Goal: Use online tool/utility

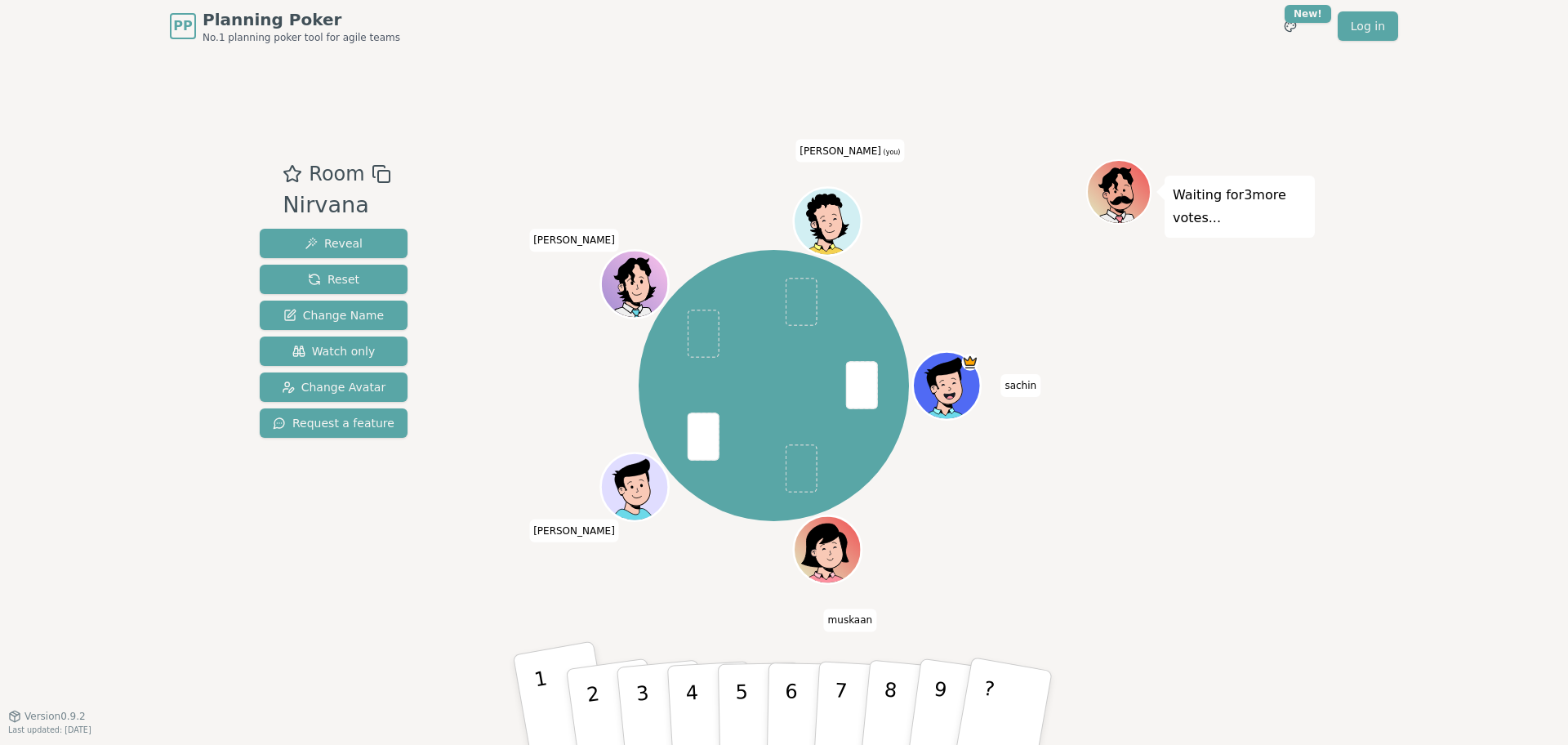
click at [550, 680] on button "1" at bounding box center [564, 708] width 102 height 135
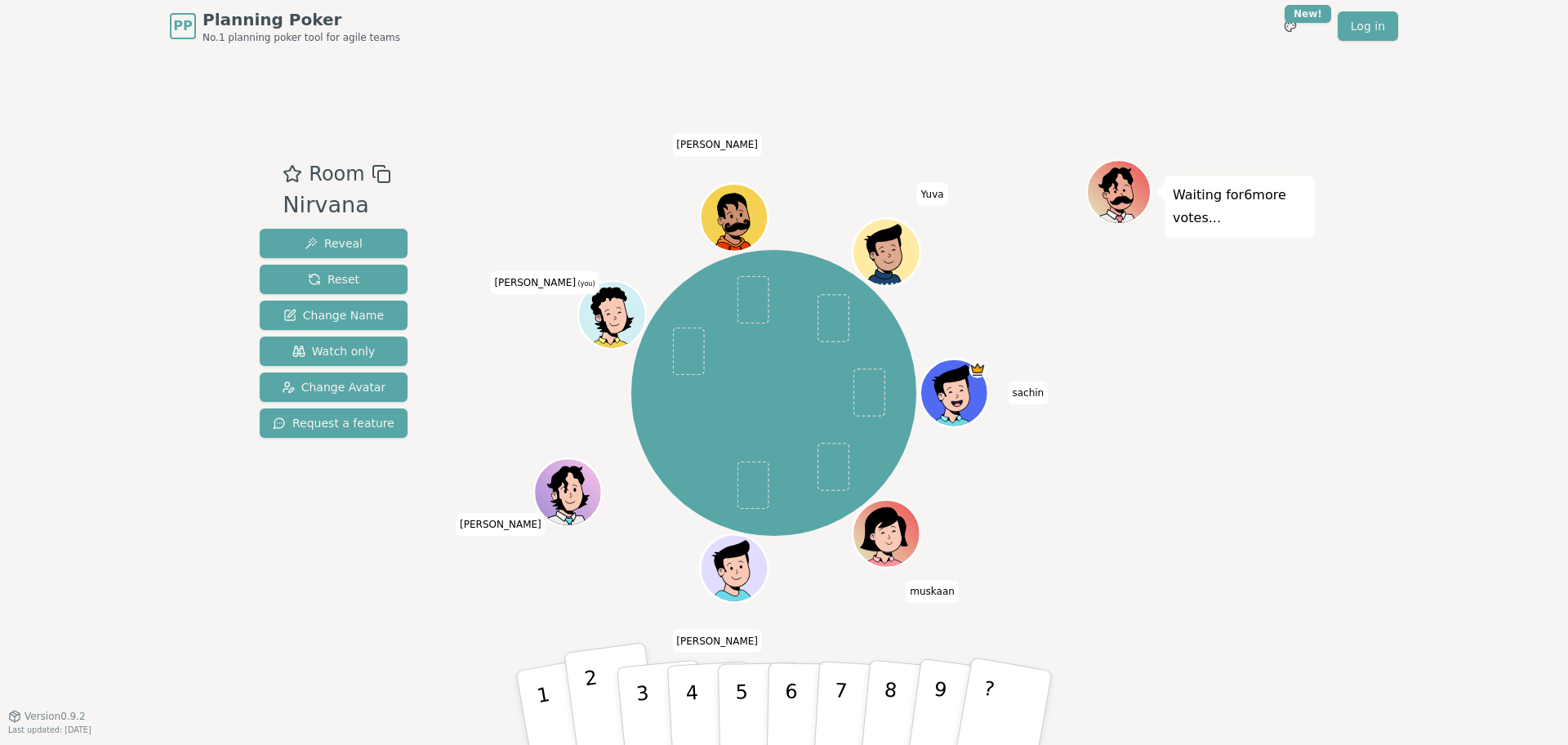
click at [585, 707] on button "2" at bounding box center [612, 708] width 97 height 132
click at [596, 687] on button "2" at bounding box center [612, 708] width 97 height 132
click at [636, 691] on p "3" at bounding box center [644, 709] width 21 height 89
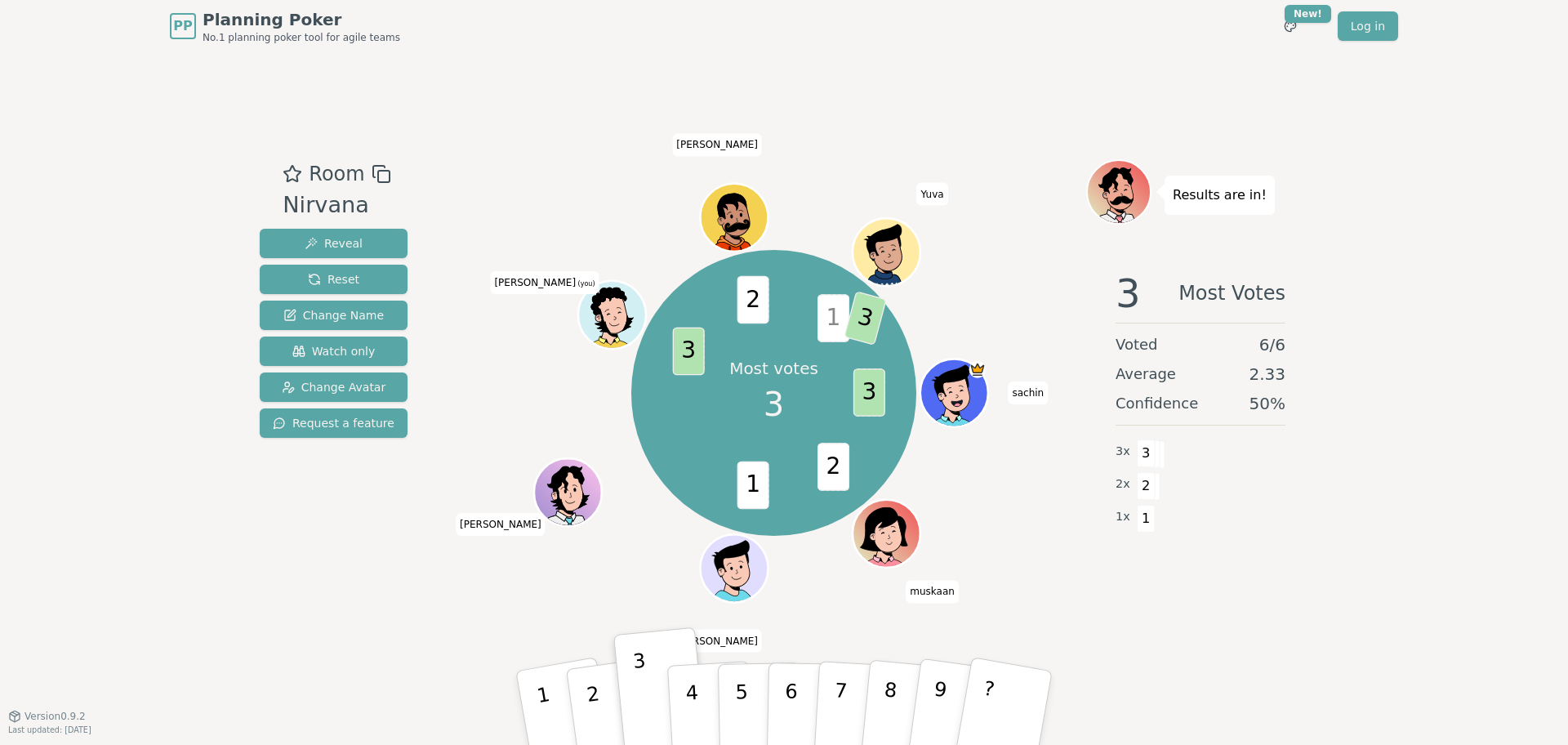
click at [617, 315] on icon at bounding box center [614, 323] width 66 height 19
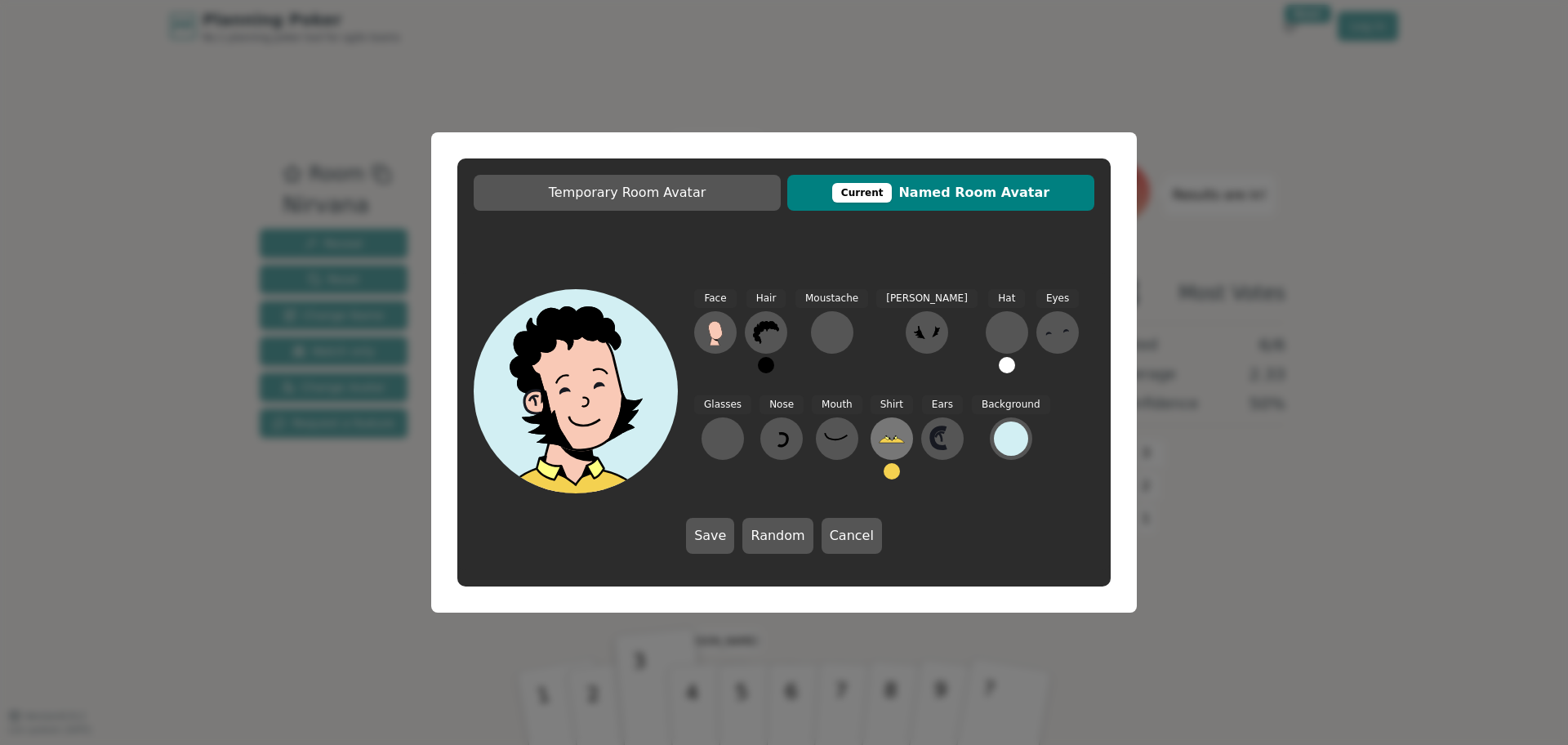
click at [879, 442] on icon at bounding box center [891, 438] width 26 height 5
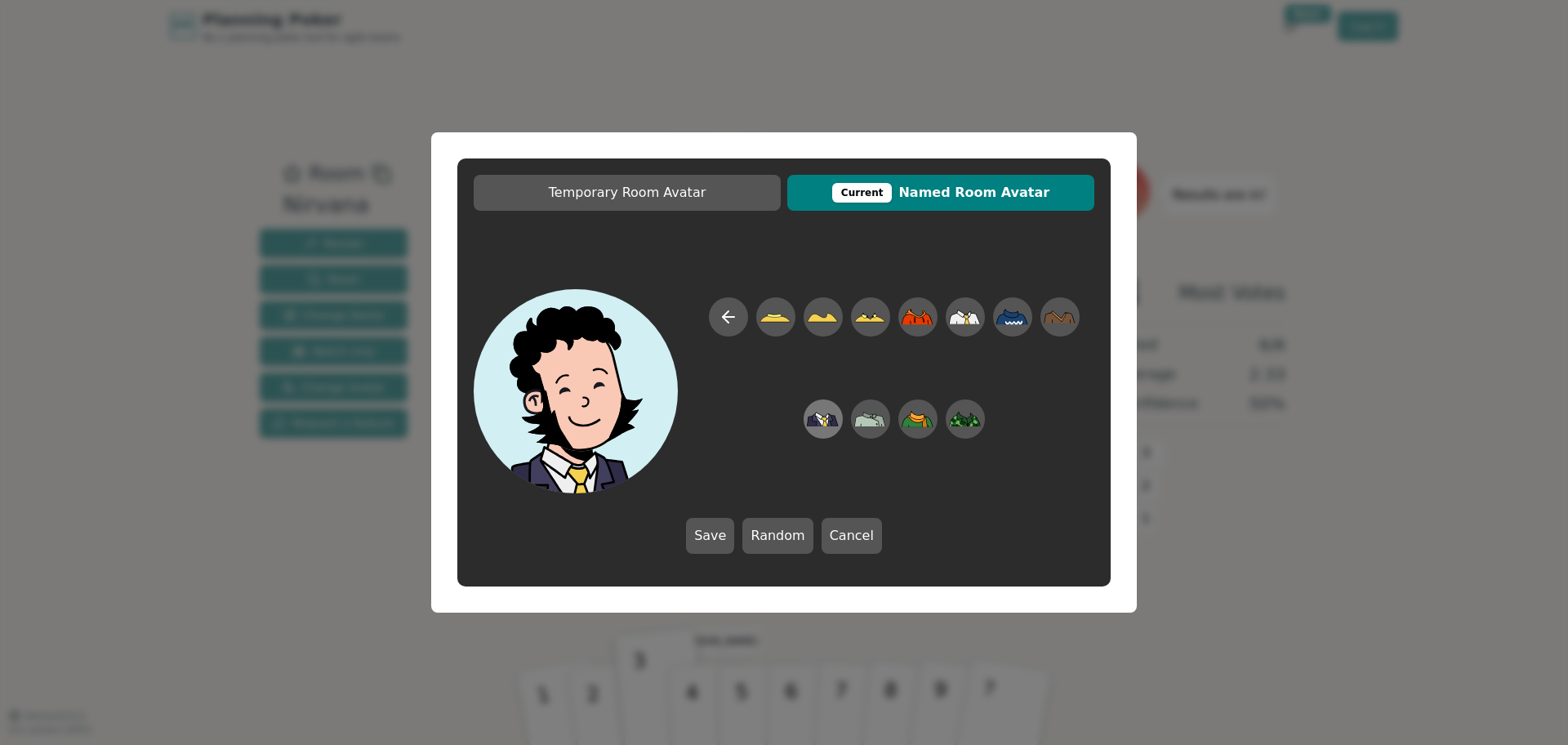
click at [817, 423] on icon at bounding box center [823, 419] width 32 height 15
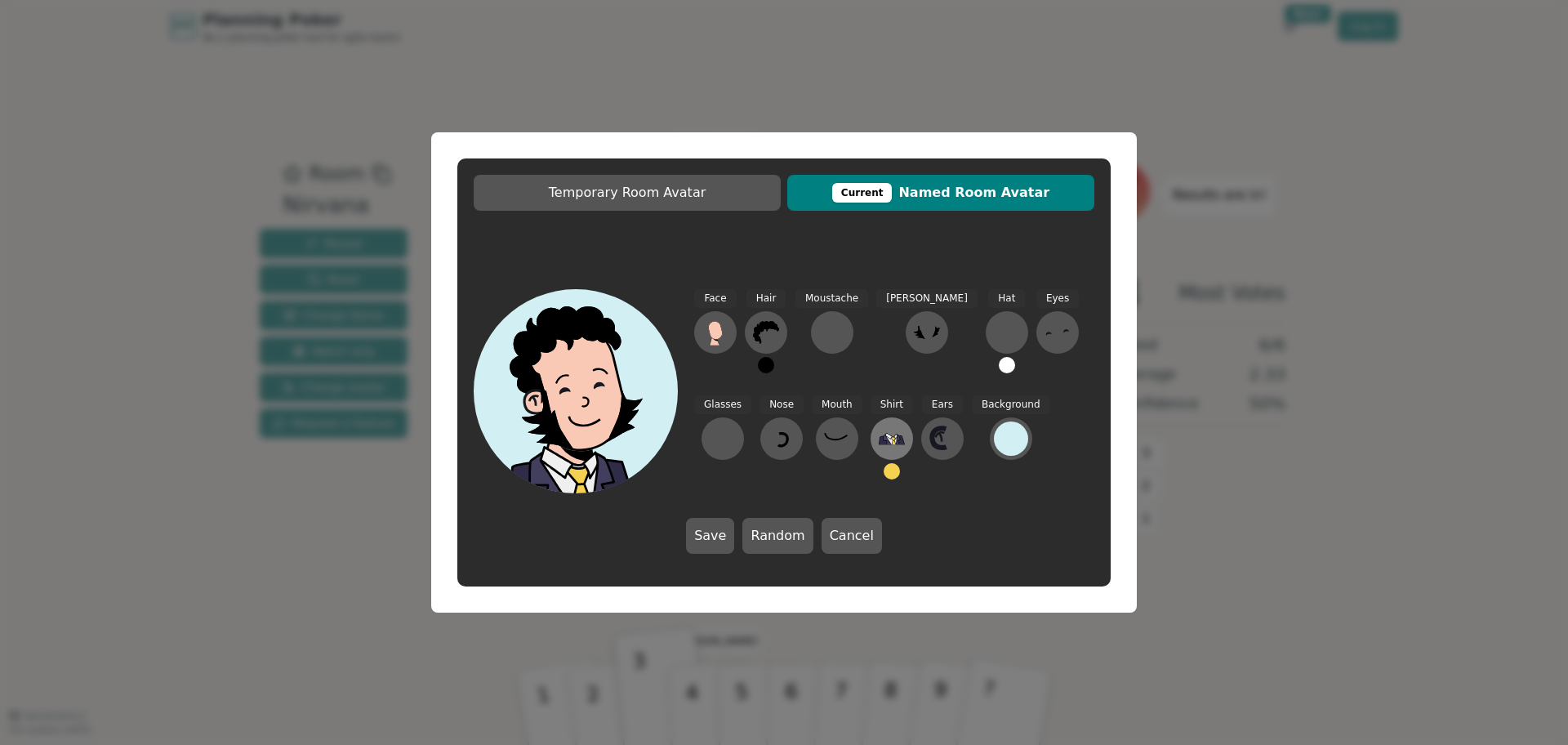
click at [879, 436] on icon at bounding box center [891, 438] width 26 height 12
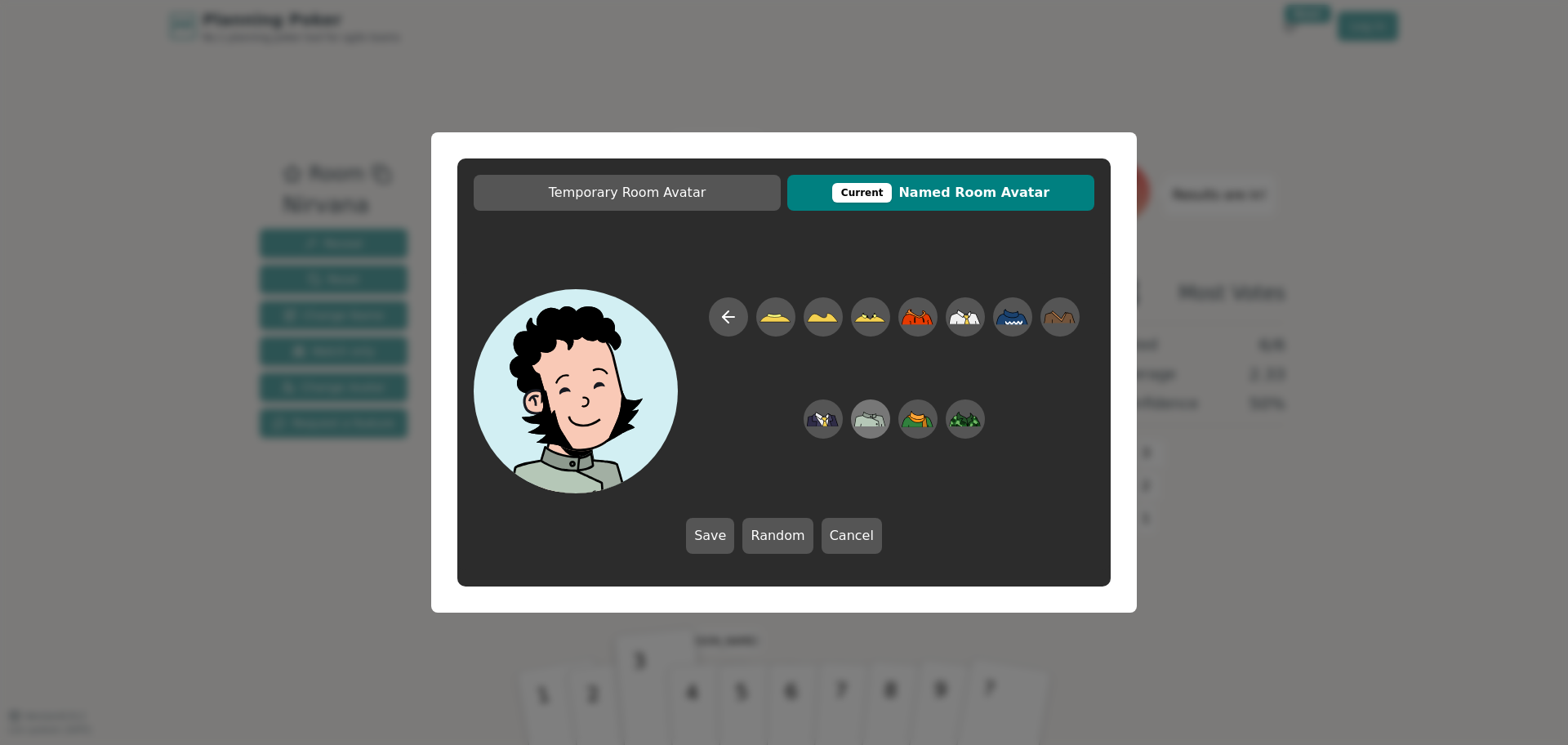
click at [872, 423] on icon at bounding box center [869, 419] width 32 height 15
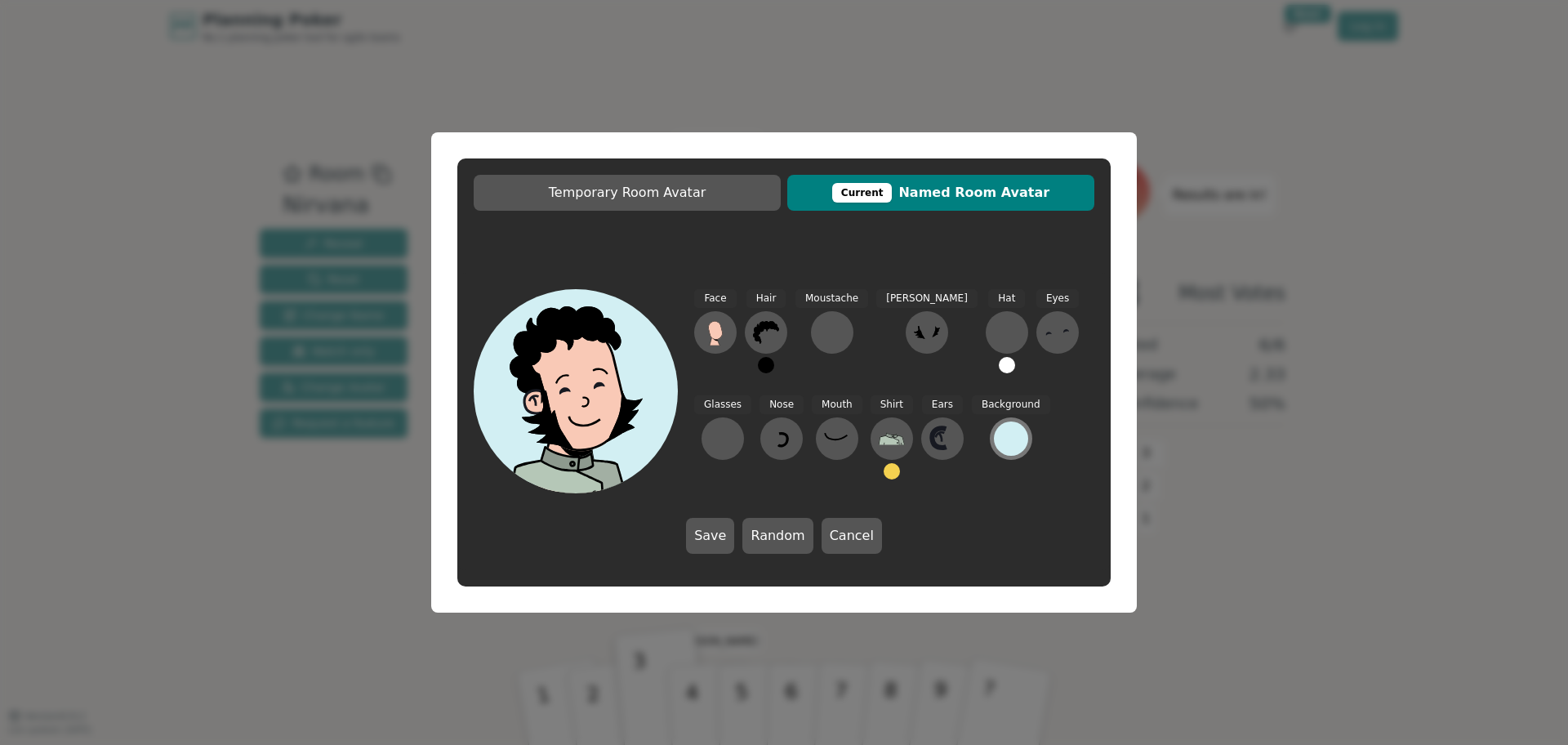
click at [994, 450] on div at bounding box center [1011, 438] width 35 height 35
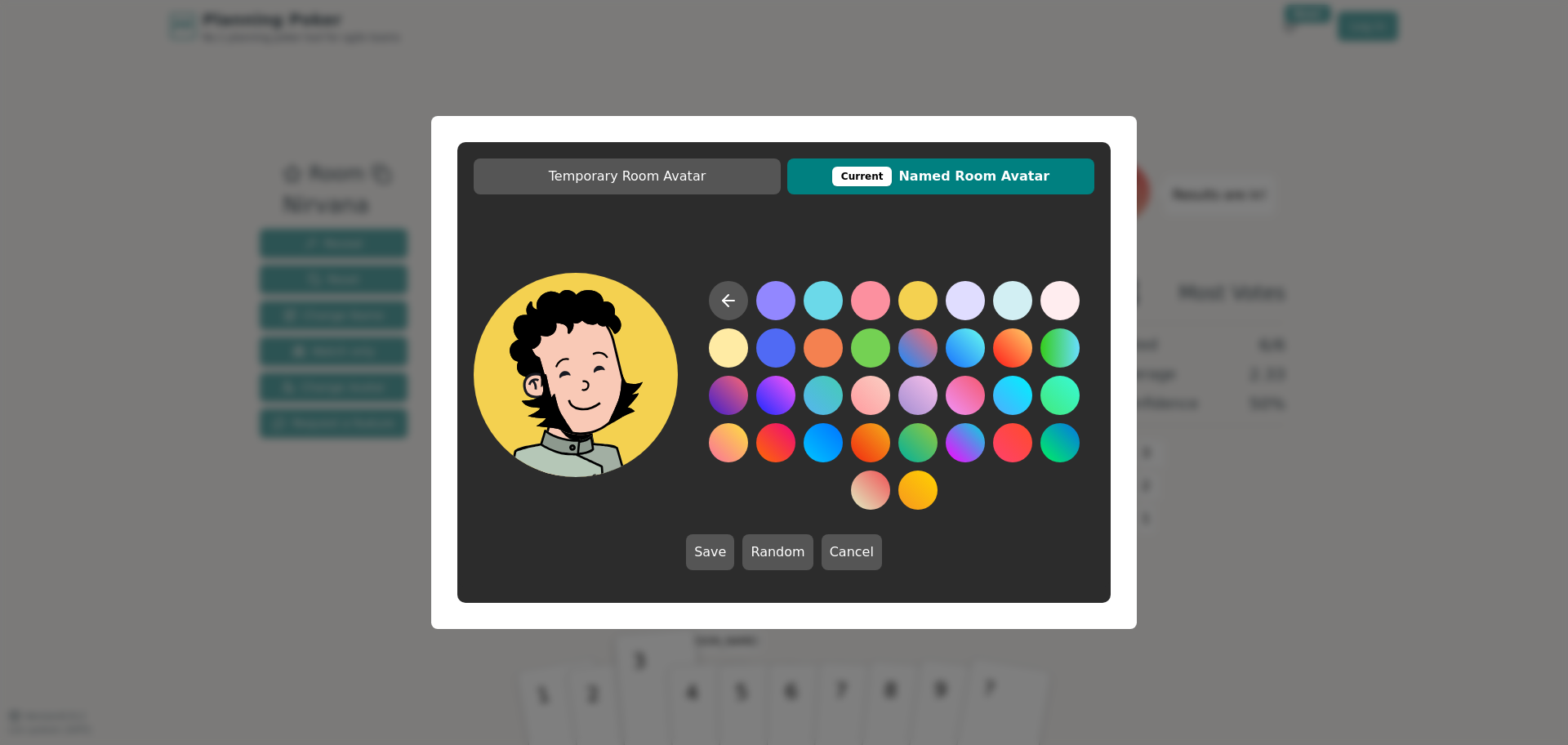
click at [913, 305] on button at bounding box center [918, 300] width 39 height 39
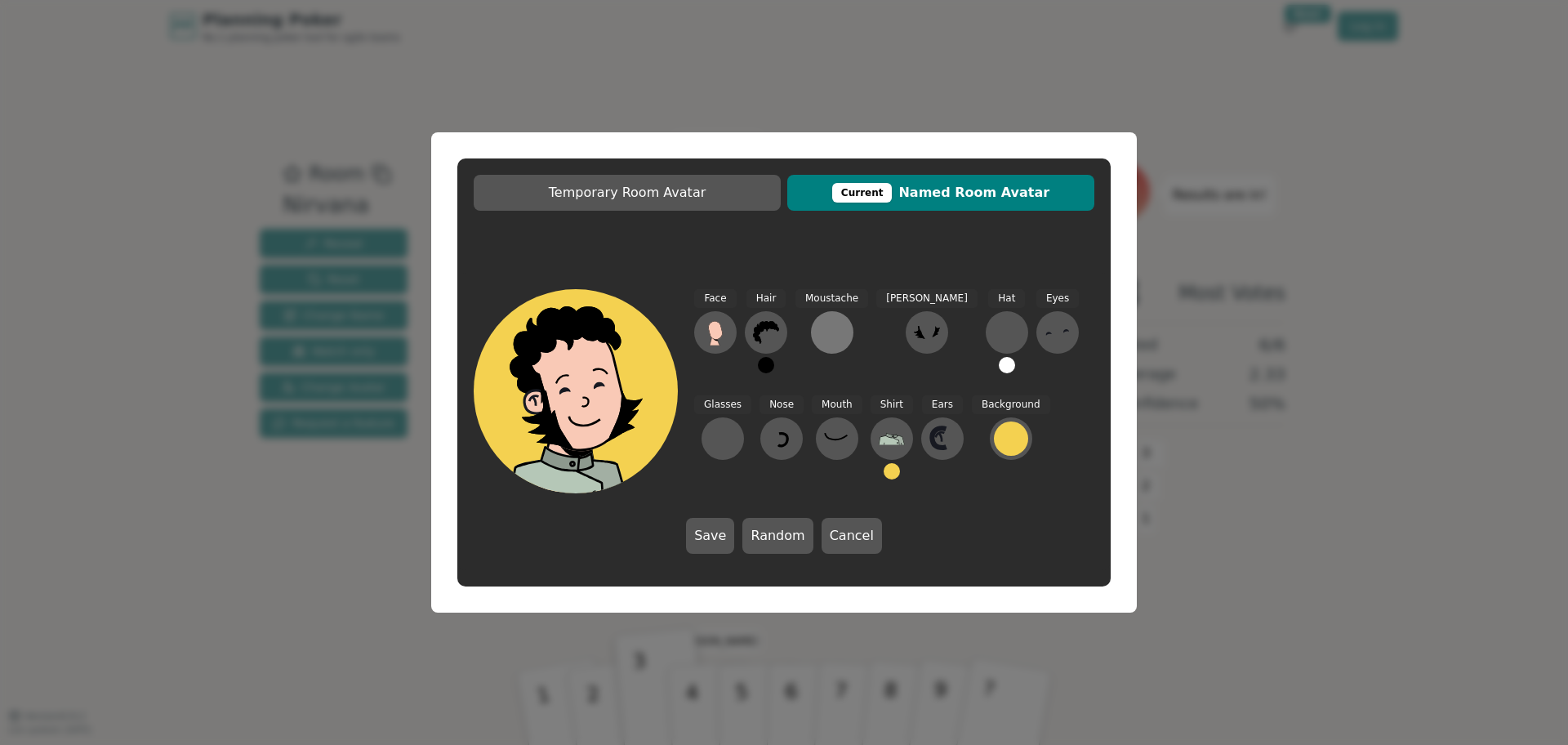
click at [839, 329] on div at bounding box center [832, 332] width 26 height 26
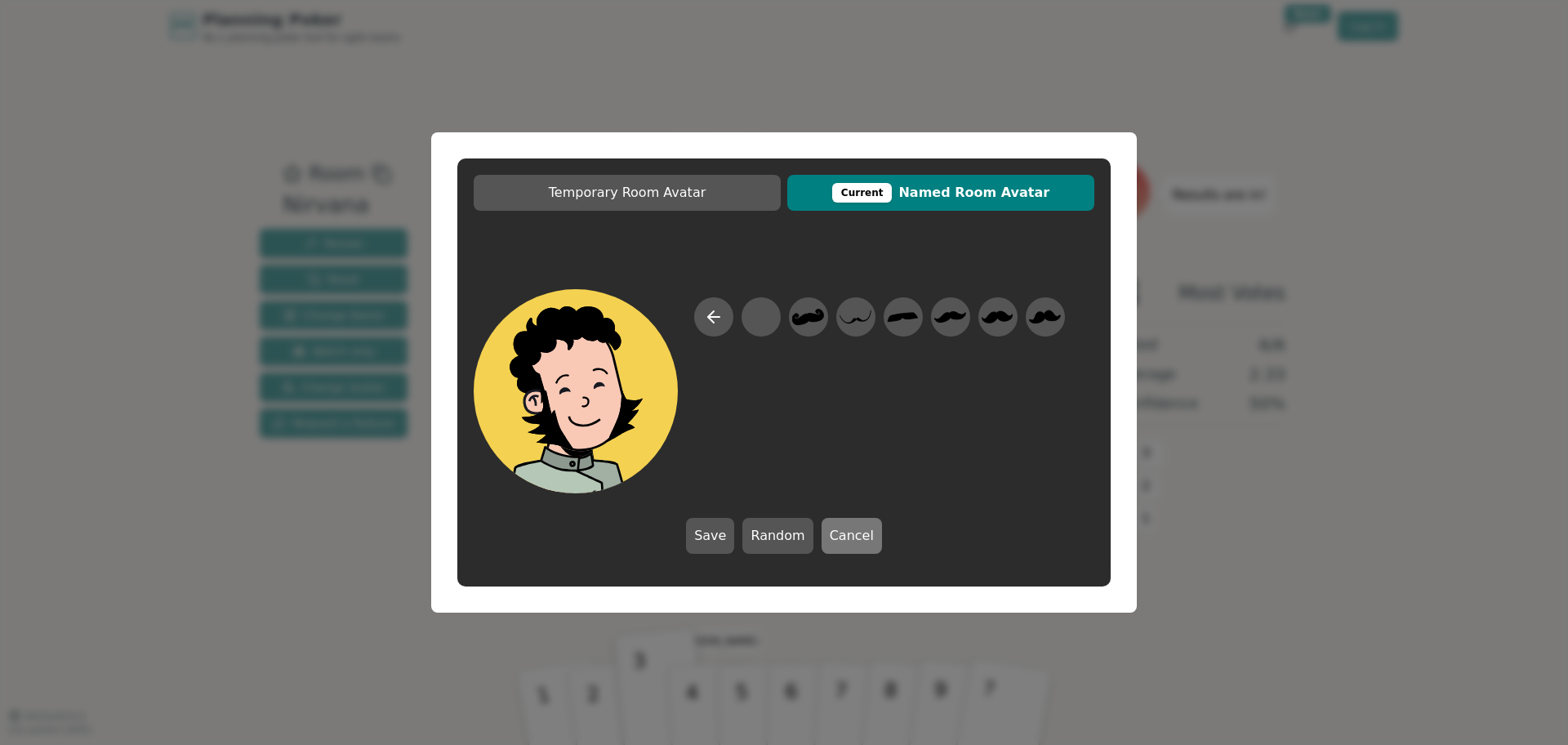
click at [851, 536] on button "Cancel" at bounding box center [852, 535] width 60 height 36
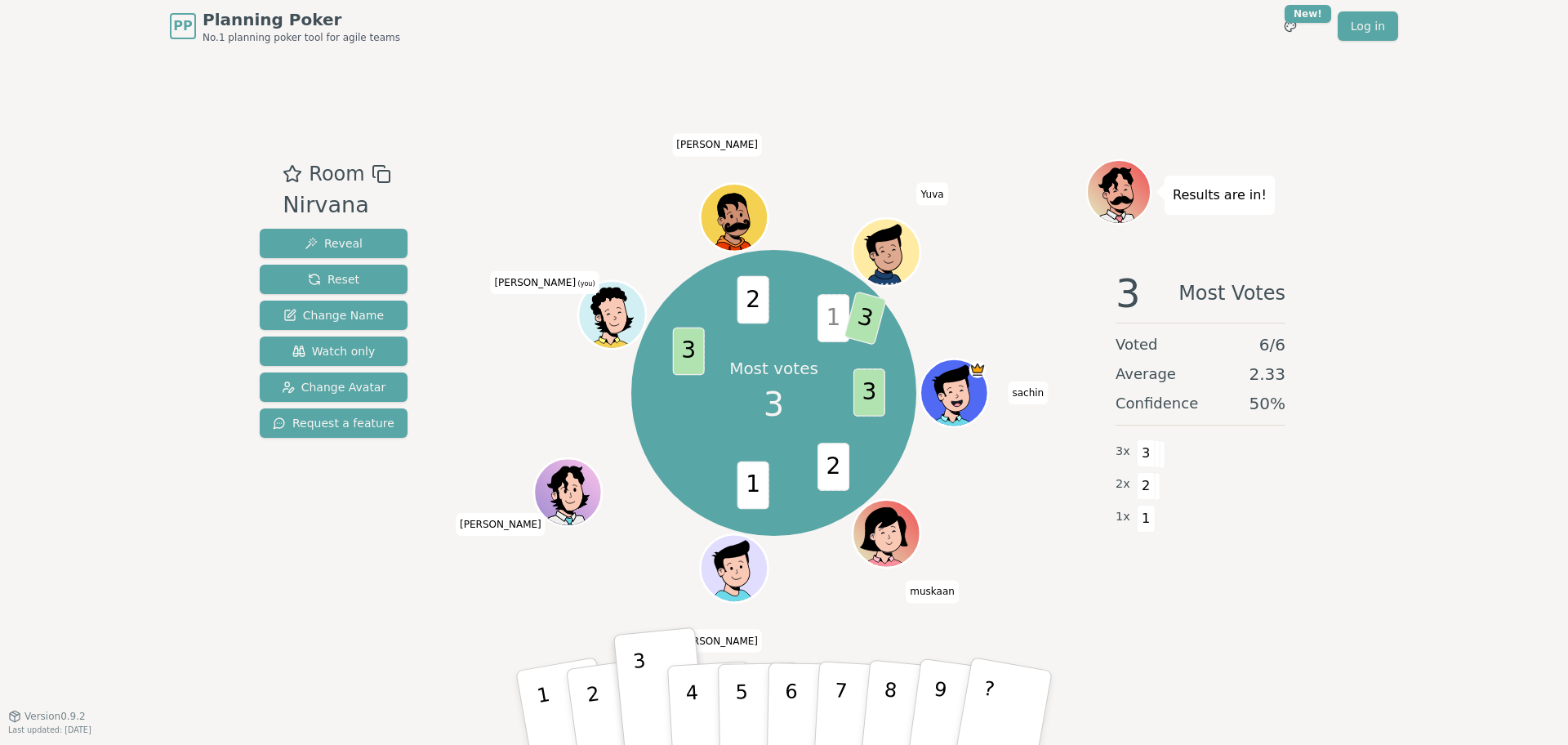
click at [622, 313] on icon at bounding box center [614, 313] width 66 height 8
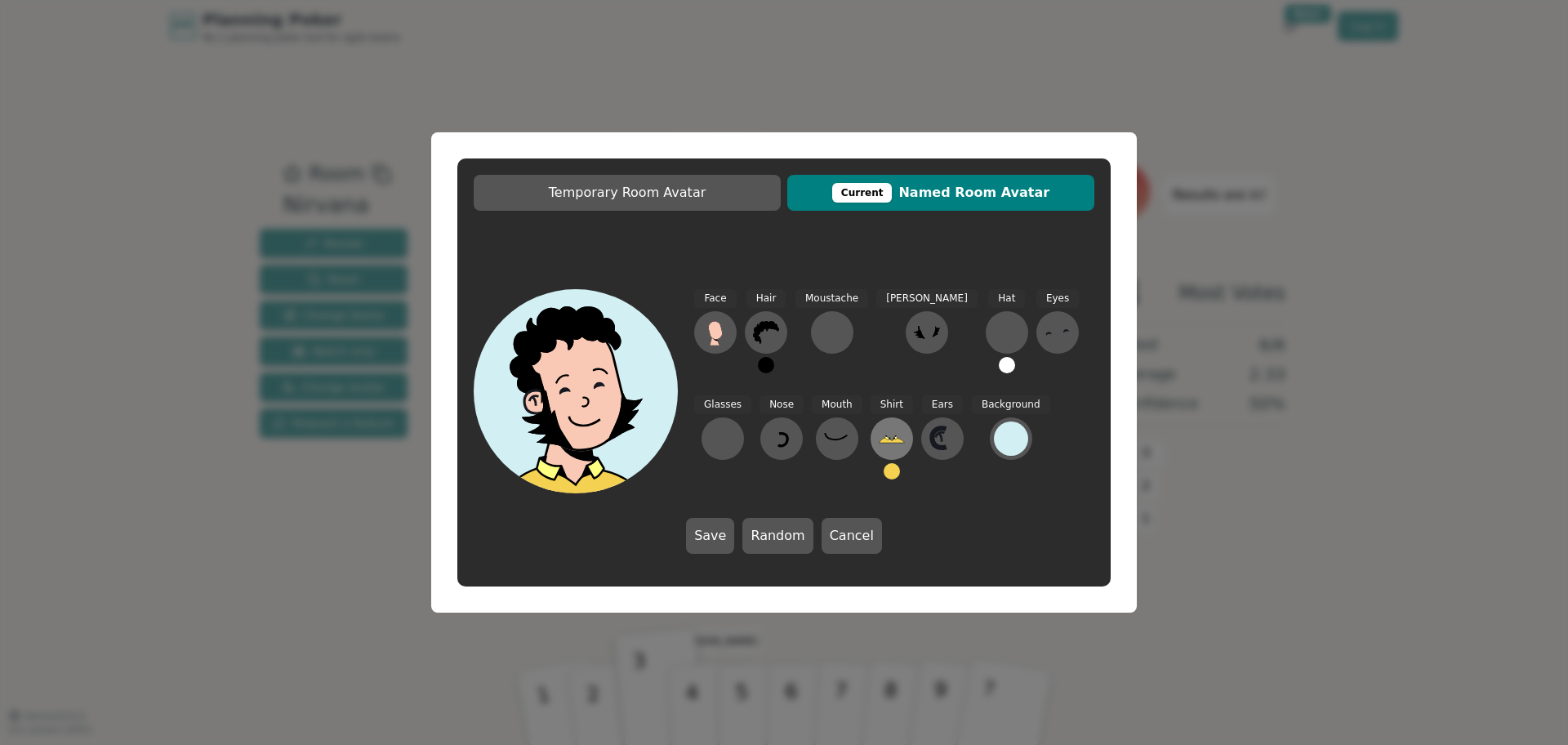
click at [879, 447] on icon at bounding box center [891, 438] width 26 height 26
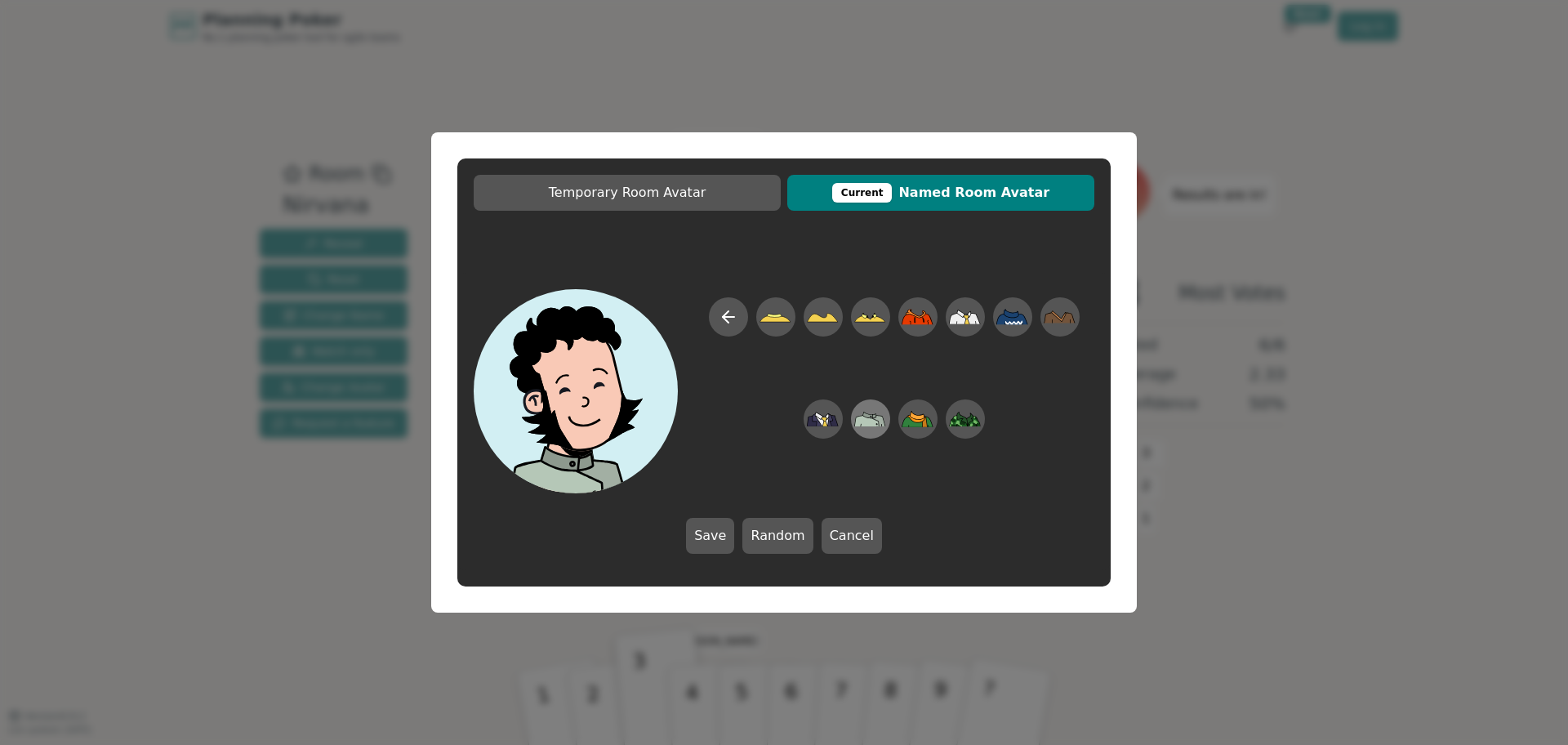
click at [885, 416] on icon at bounding box center [869, 419] width 32 height 37
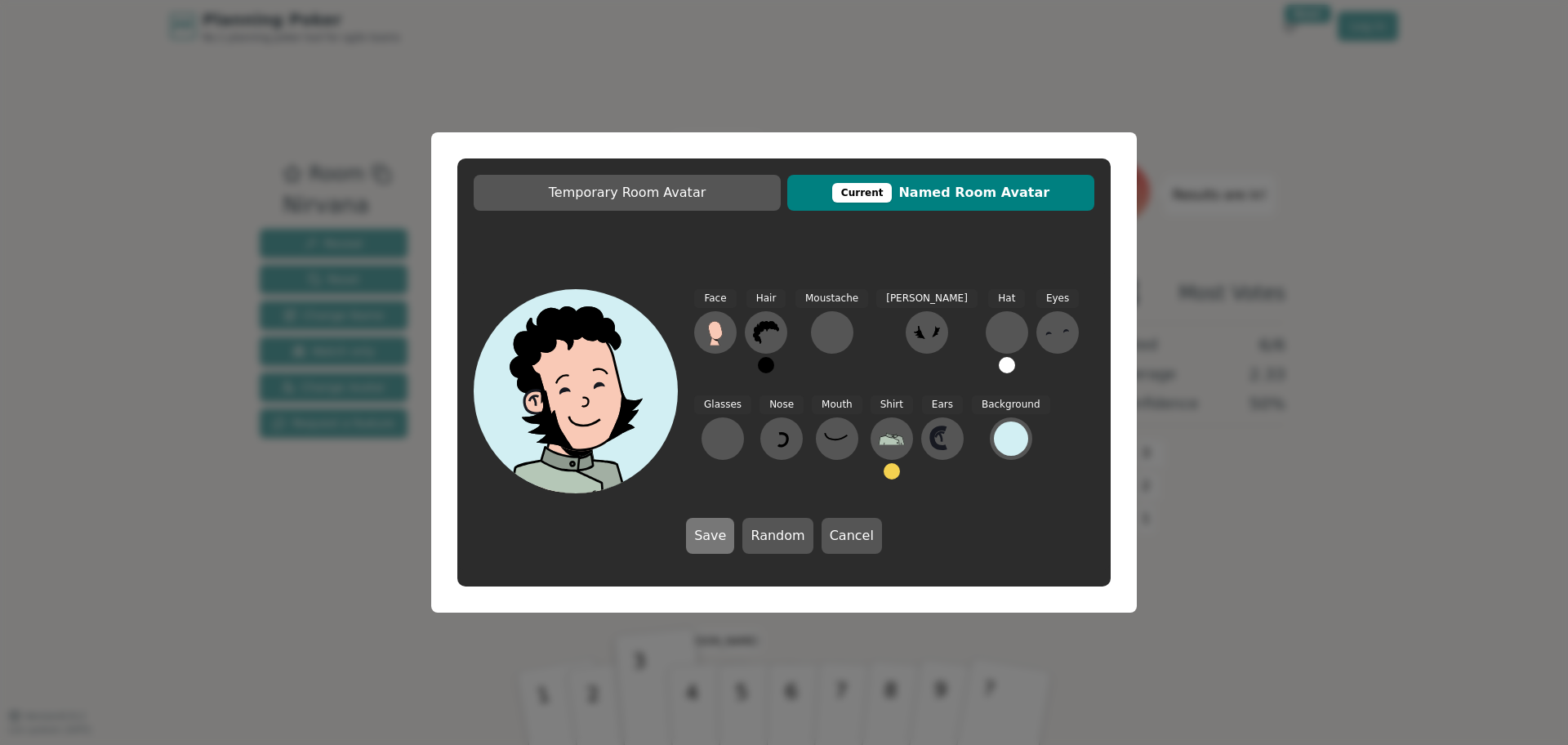
click at [732, 533] on button "Save" at bounding box center [710, 535] width 48 height 36
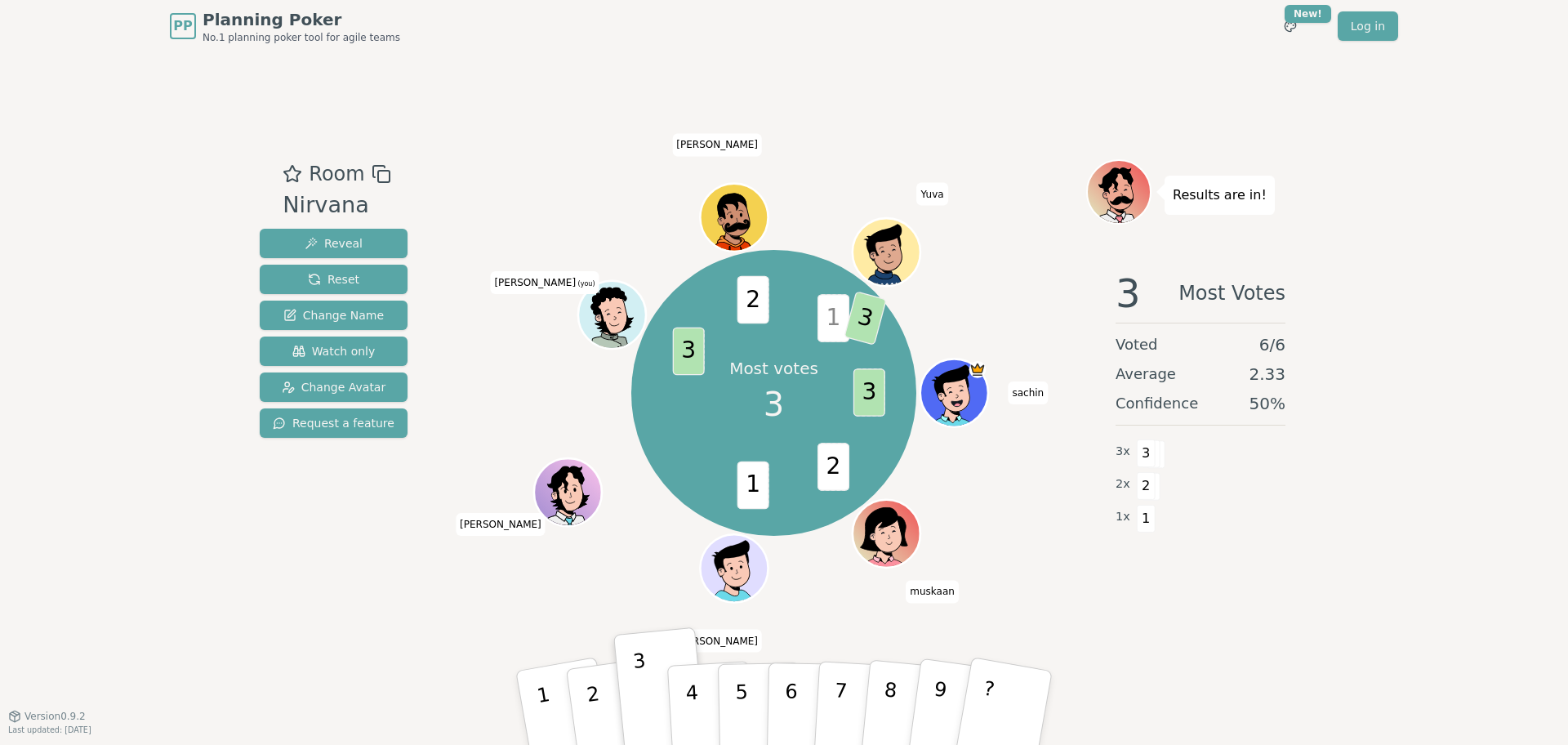
click at [605, 299] on icon at bounding box center [608, 303] width 36 height 31
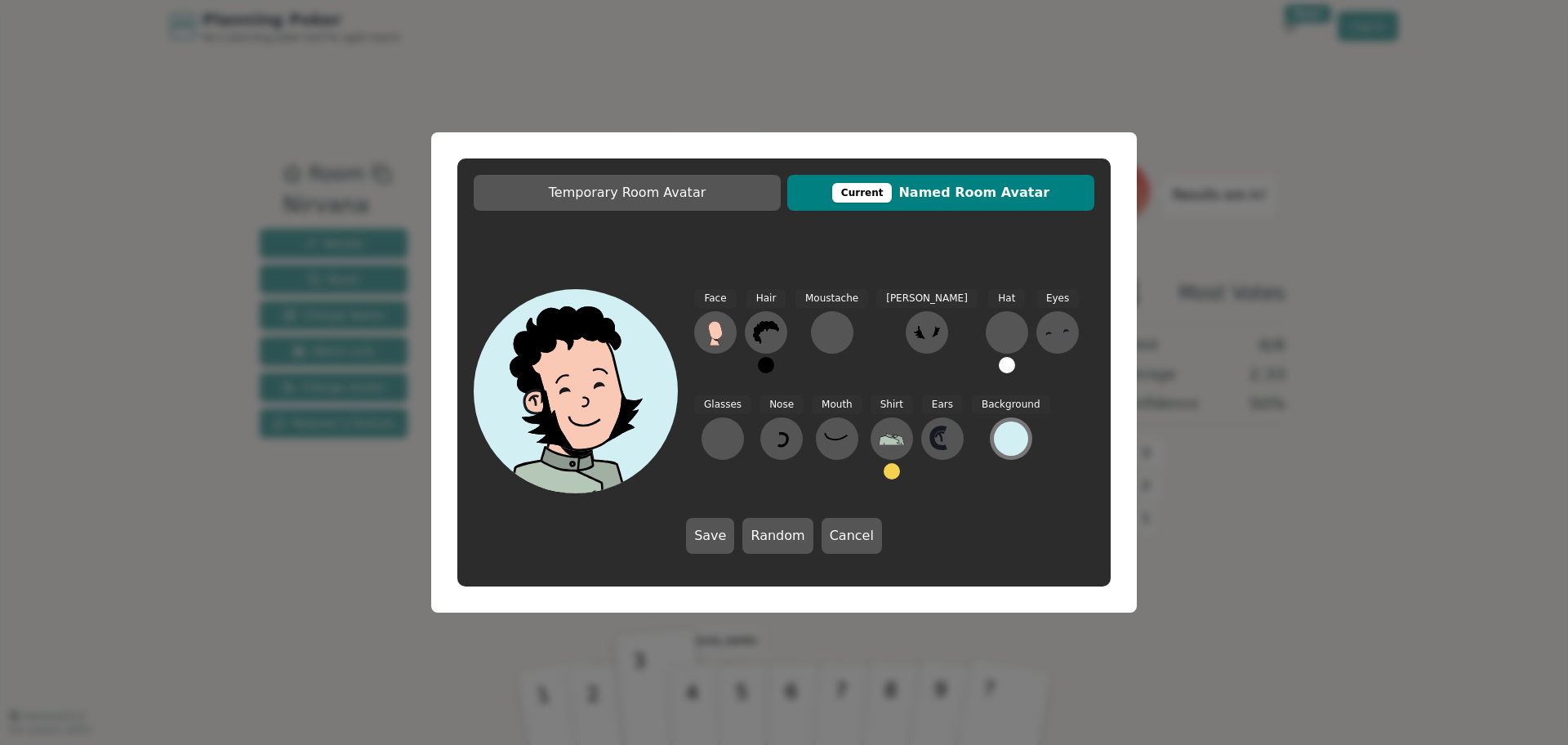
click at [994, 432] on div at bounding box center [1011, 438] width 35 height 35
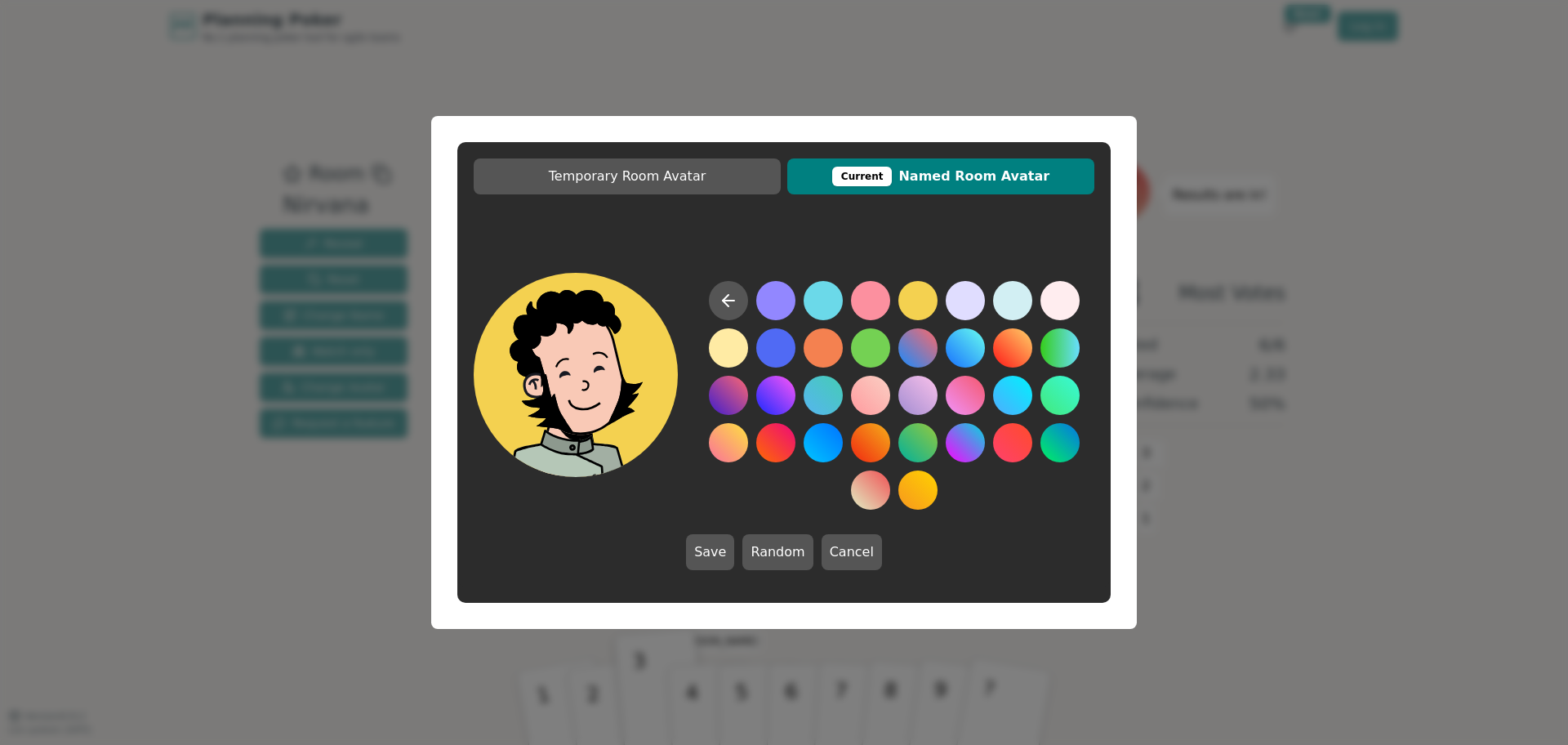
click at [930, 289] on button at bounding box center [918, 300] width 39 height 39
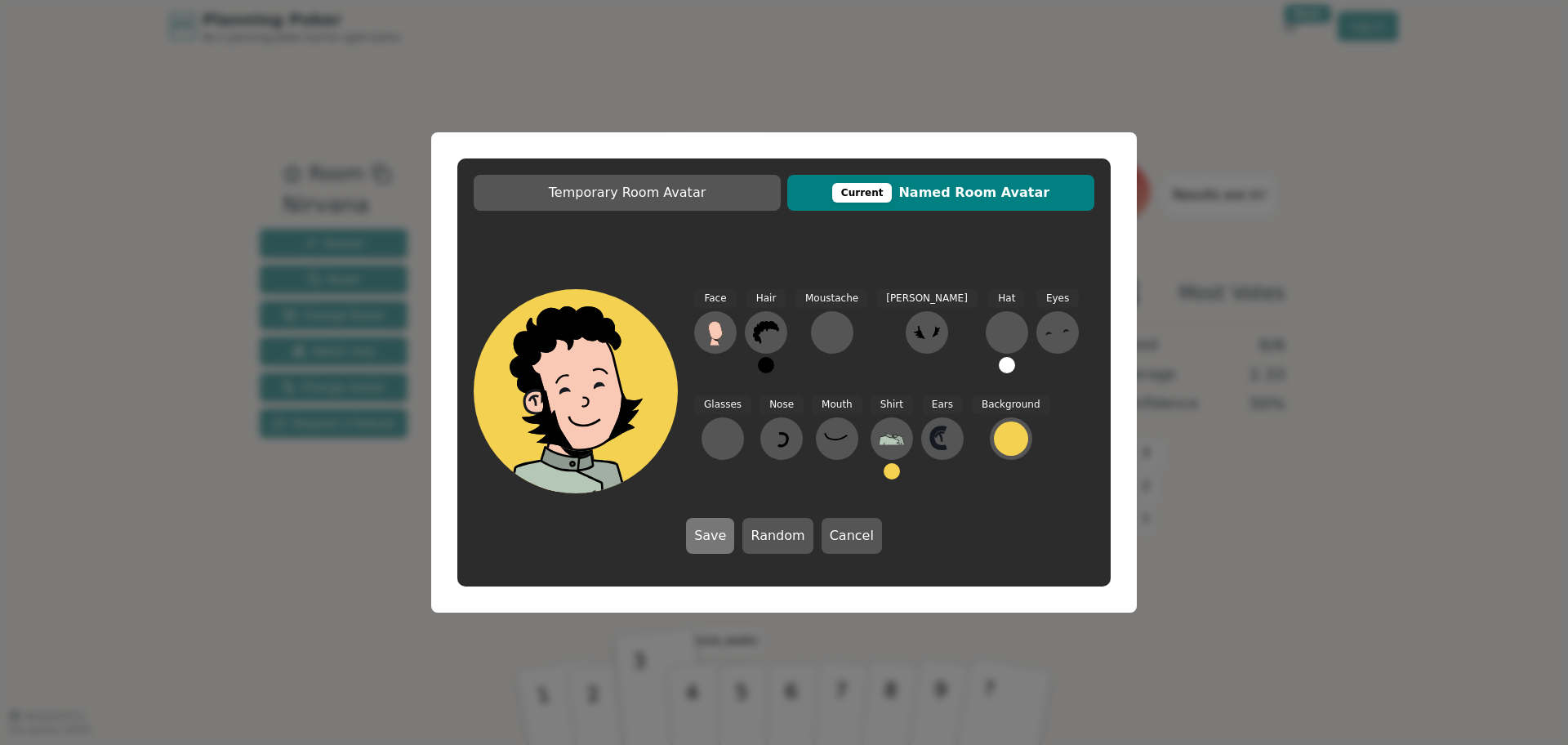
click at [709, 537] on button "Save" at bounding box center [710, 535] width 48 height 36
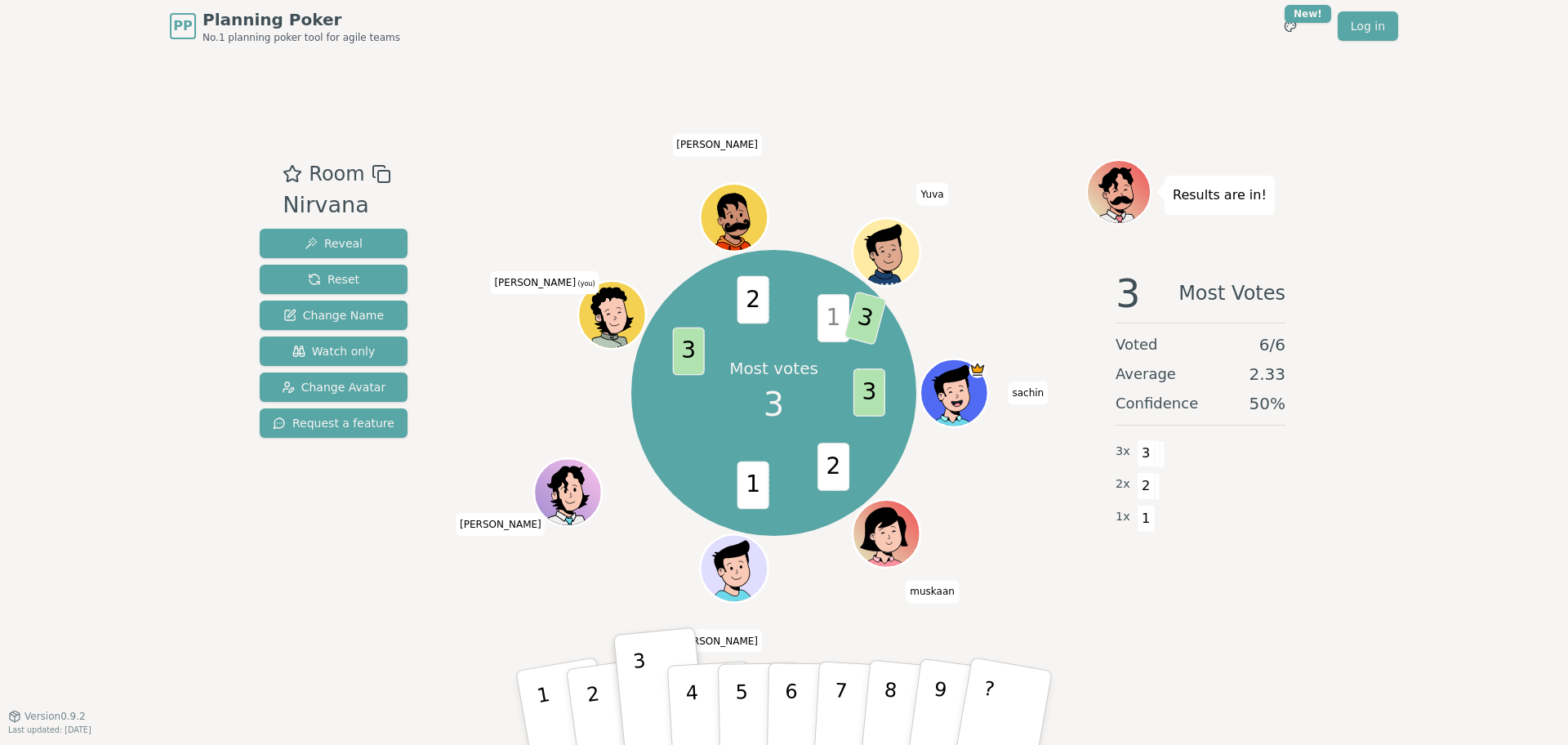
click at [610, 317] on icon at bounding box center [614, 323] width 66 height 19
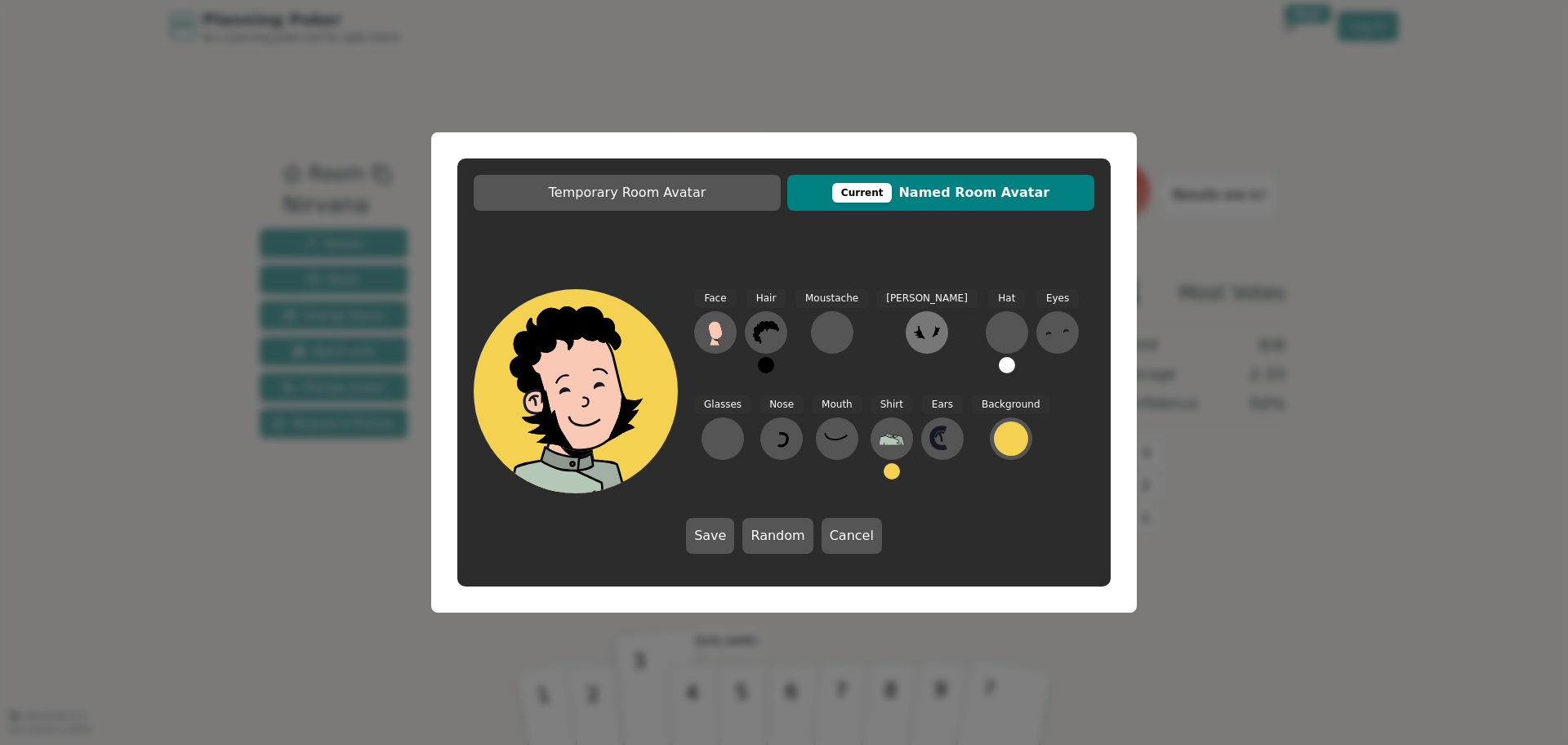
click at [914, 339] on icon at bounding box center [927, 332] width 26 height 26
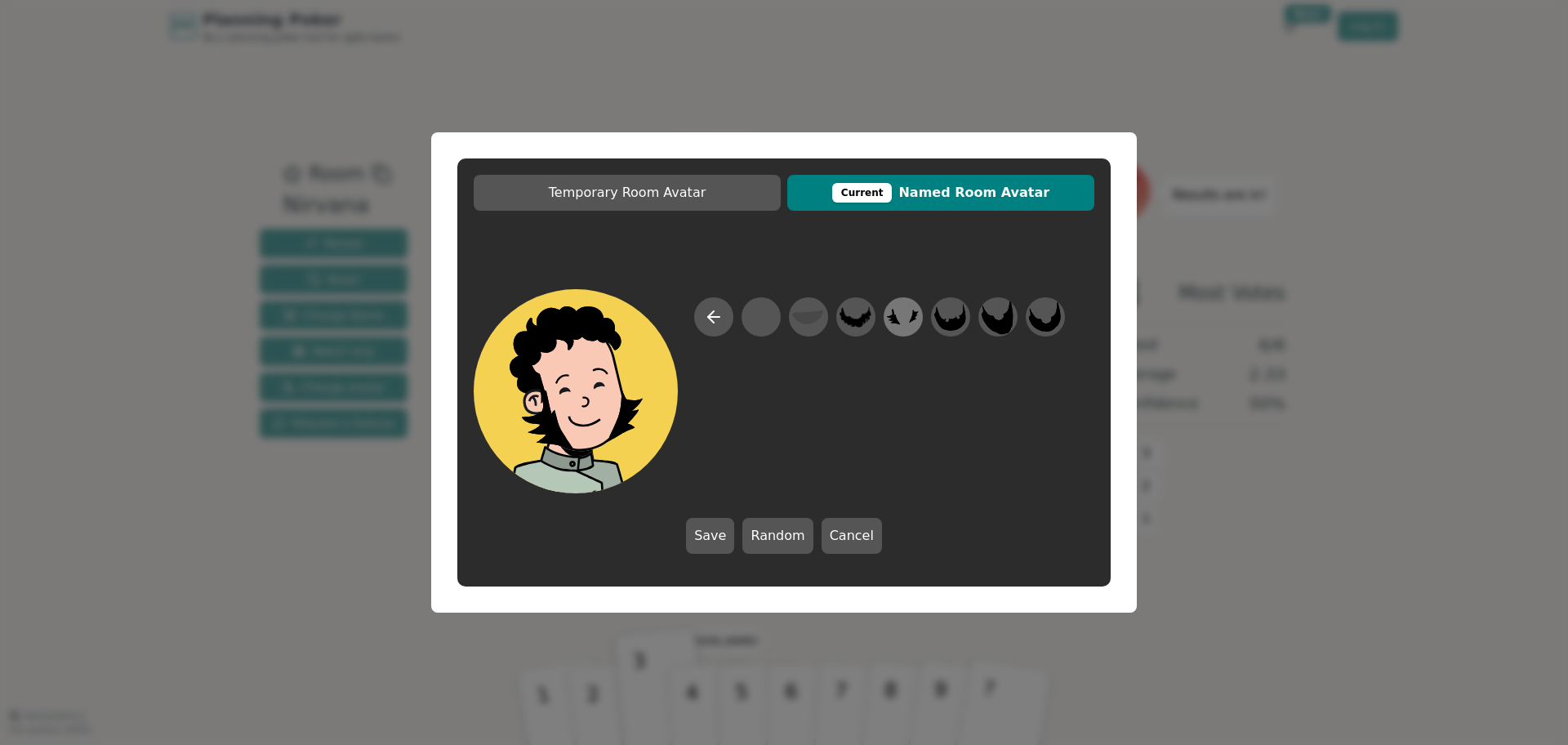
click at [912, 325] on icon at bounding box center [902, 317] width 32 height 37
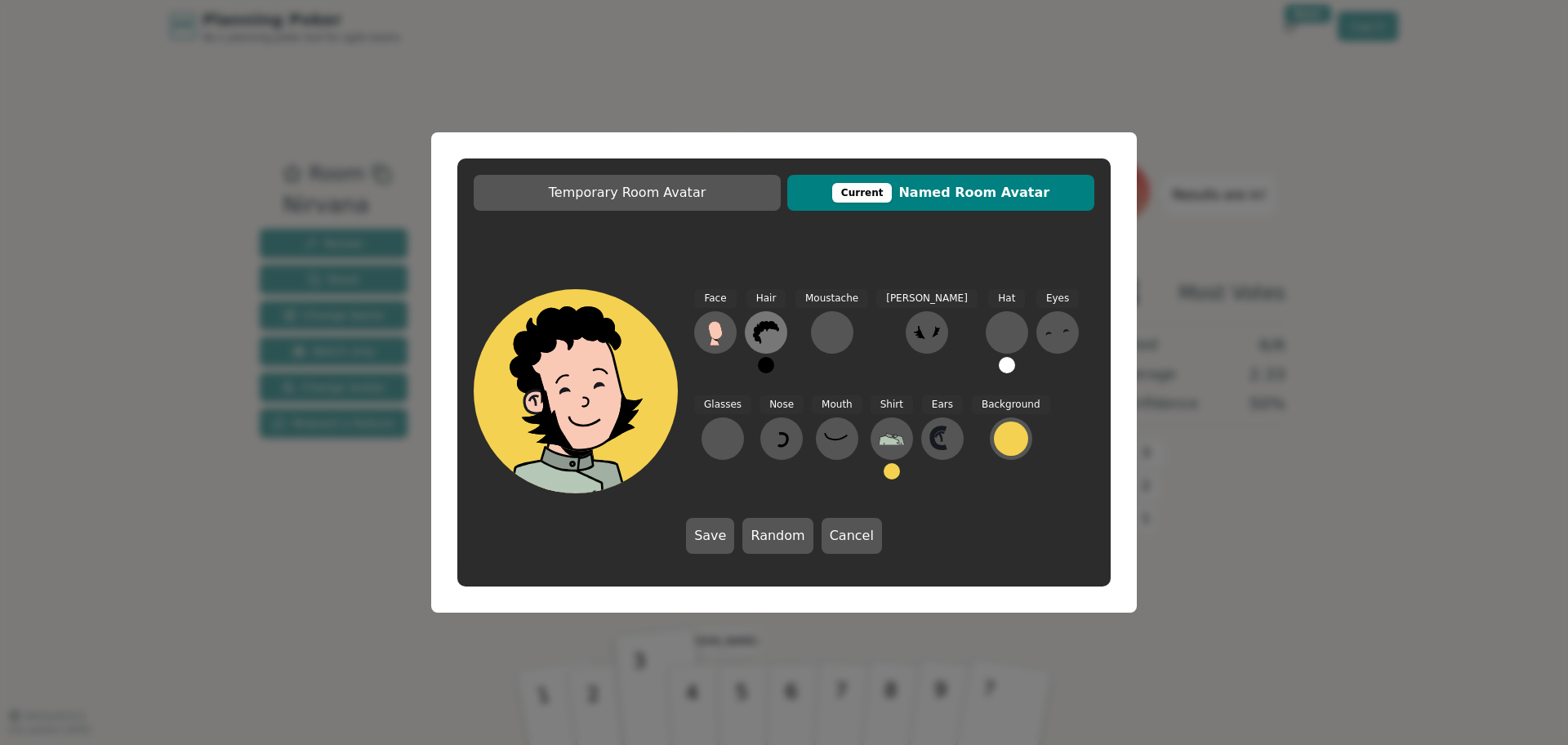
click at [776, 347] on button at bounding box center [766, 332] width 43 height 43
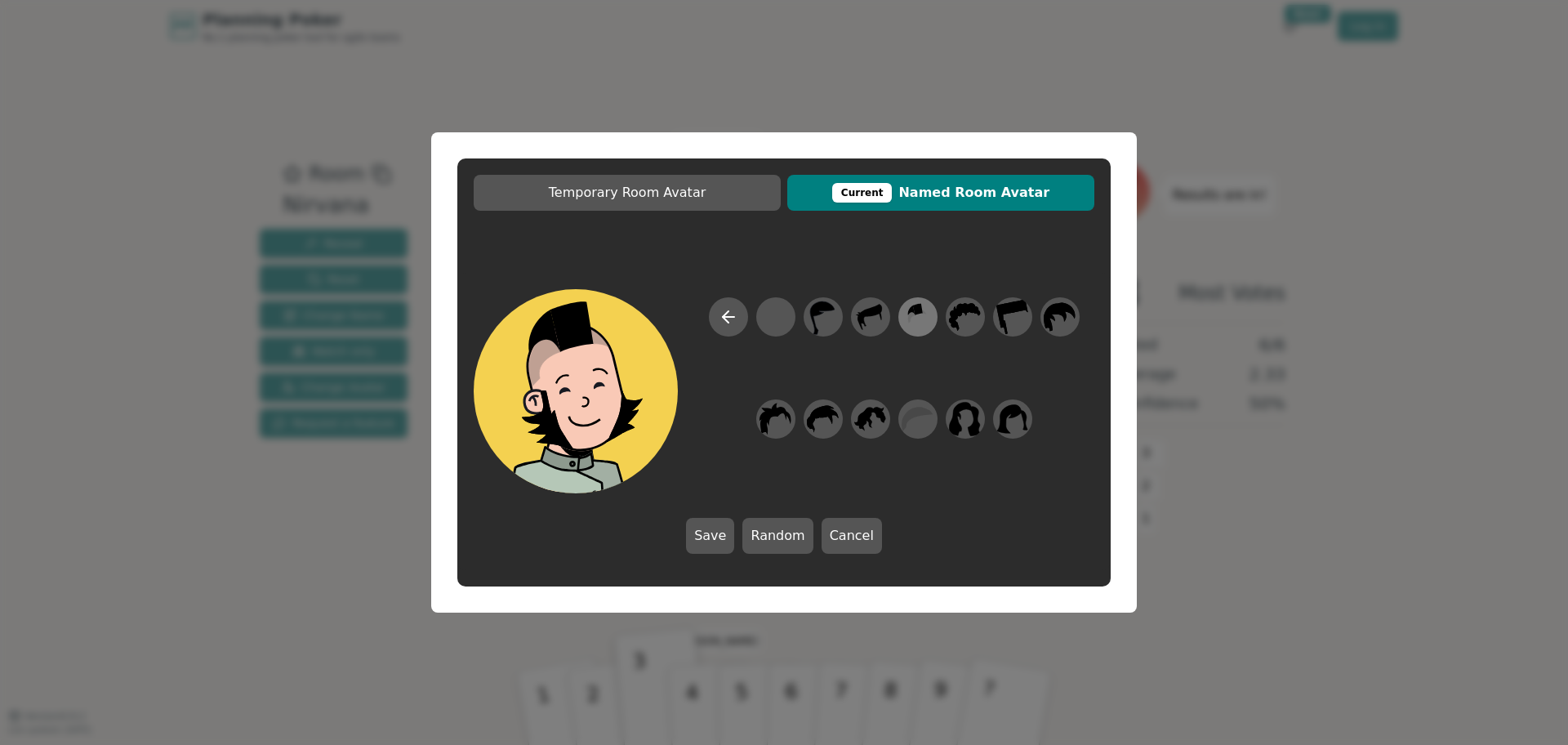
click at [918, 320] on icon at bounding box center [917, 317] width 32 height 37
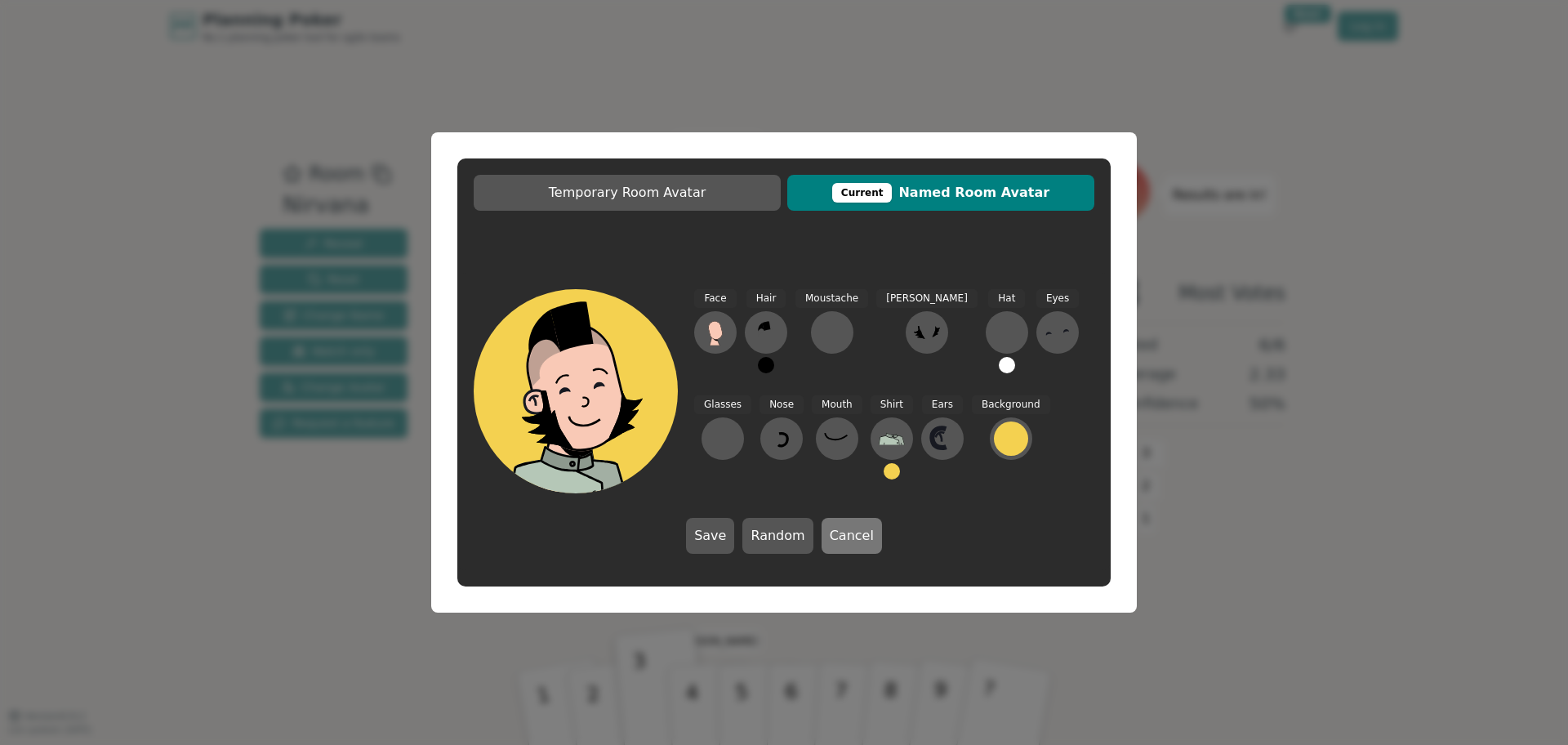
click at [840, 540] on button "Cancel" at bounding box center [852, 535] width 60 height 36
